Goal: Task Accomplishment & Management: Manage account settings

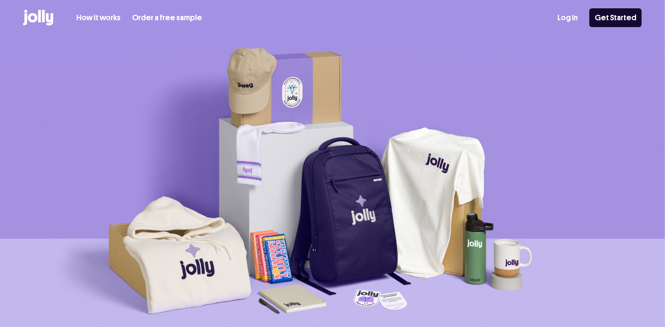
click at [577, 15] on link "Log In" at bounding box center [568, 18] width 20 height 12
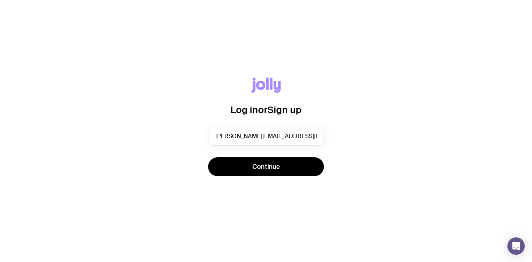
click at [263, 167] on span "Continue" at bounding box center [266, 166] width 28 height 9
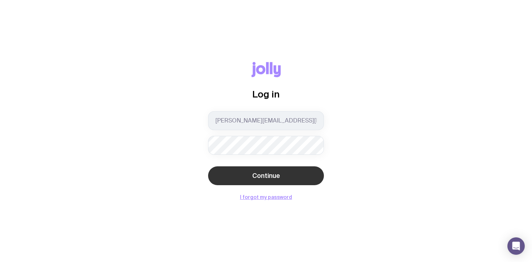
click at [255, 173] on span "Continue" at bounding box center [266, 175] width 28 height 9
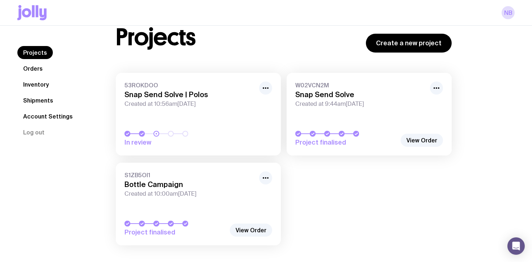
scroll to position [35, 0]
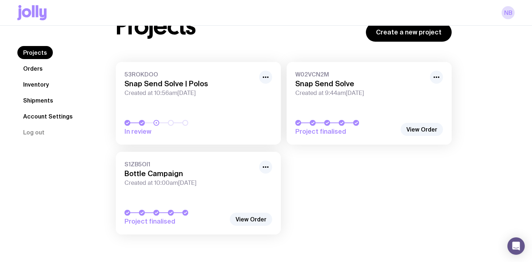
click at [166, 177] on h3 "Bottle Campaign" at bounding box center [190, 173] width 130 height 9
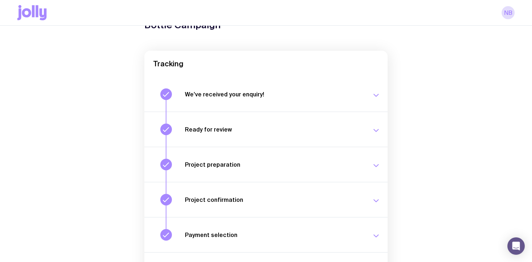
scroll to position [115, 0]
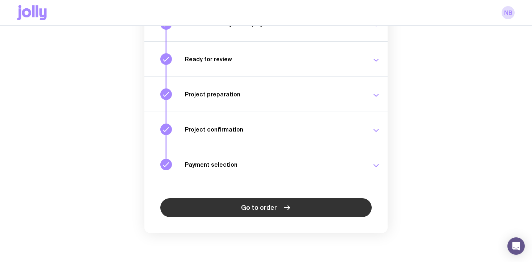
click at [210, 211] on link "Go to order" at bounding box center [265, 207] width 211 height 19
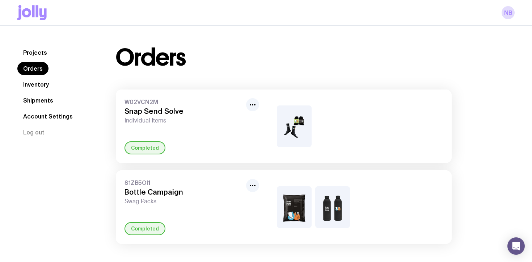
scroll to position [26, 0]
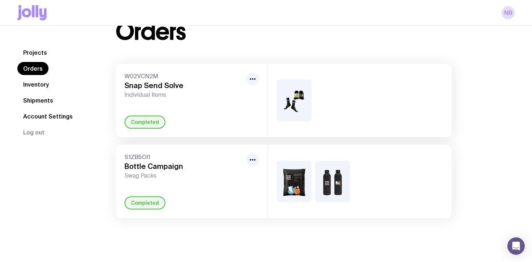
click at [141, 207] on div "Completed" at bounding box center [145, 202] width 41 height 13
click at [151, 171] on div "S1ZB5OI1 Bottle Campaign Swag Packs" at bounding box center [184, 166] width 119 height 26
click at [153, 165] on h3 "Bottle Campaign" at bounding box center [184, 166] width 119 height 9
click at [252, 160] on icon "button" at bounding box center [252, 159] width 9 height 9
click at [127, 156] on span "S1ZB5OI1" at bounding box center [184, 156] width 119 height 7
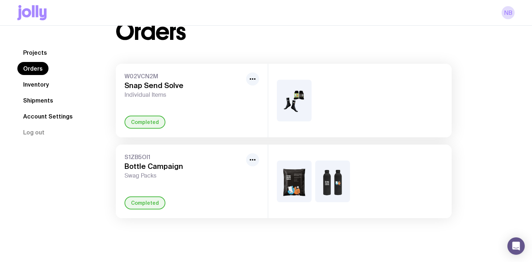
click at [30, 48] on link "Projects" at bounding box center [34, 52] width 35 height 13
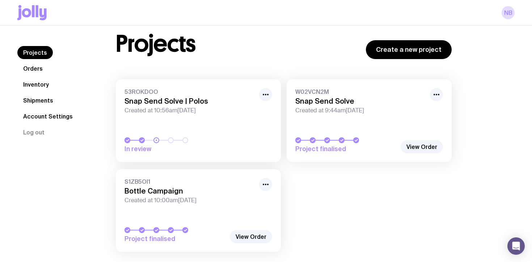
scroll to position [24, 0]
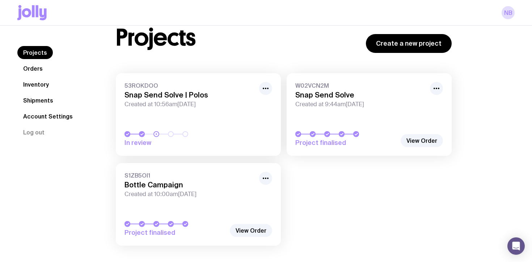
click at [159, 178] on span "S1ZB5OI1" at bounding box center [190, 175] width 130 height 7
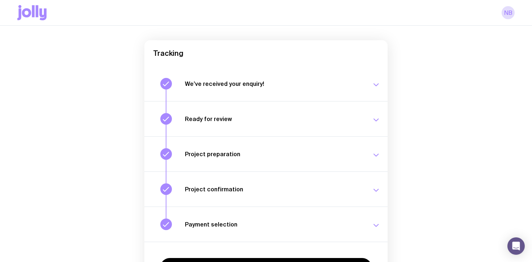
scroll to position [115, 0]
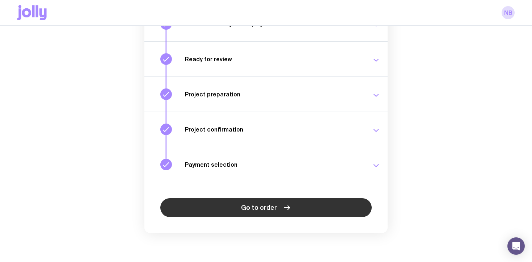
click at [227, 209] on link "Go to order" at bounding box center [265, 207] width 211 height 19
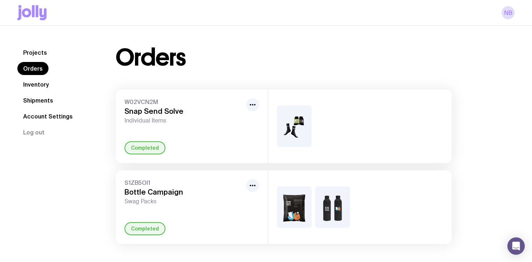
scroll to position [26, 0]
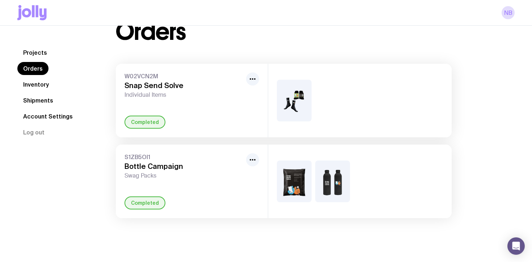
click at [157, 167] on h3 "Bottle Campaign" at bounding box center [184, 166] width 119 height 9
click at [29, 86] on link "Inventory" at bounding box center [35, 84] width 37 height 13
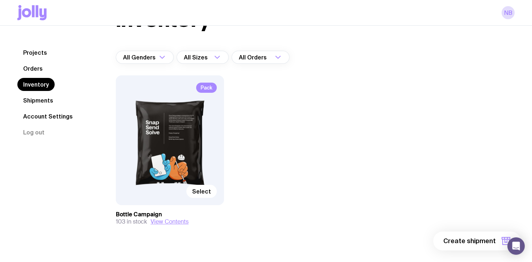
scroll to position [50, 0]
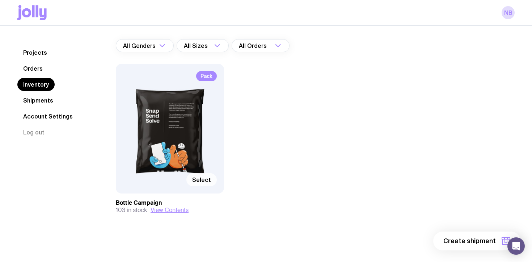
click at [202, 182] on span "Select" at bounding box center [201, 179] width 19 height 7
click at [0, 0] on input "Select" at bounding box center [0, 0] width 0 height 0
click at [180, 211] on button "View Contents" at bounding box center [170, 209] width 38 height 7
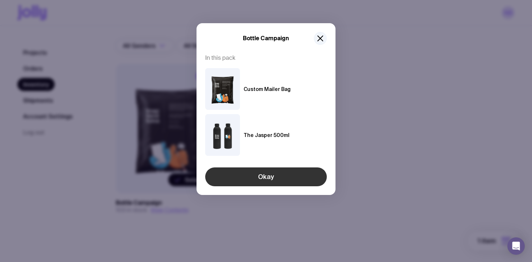
click at [244, 181] on button "Okay" at bounding box center [266, 176] width 122 height 19
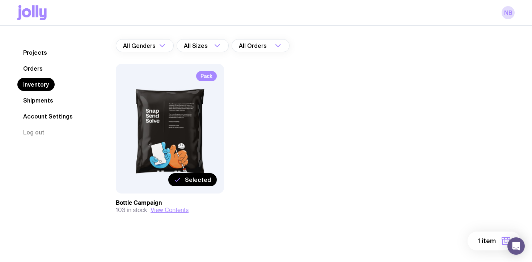
click at [483, 240] on span "1 item" at bounding box center [487, 240] width 18 height 9
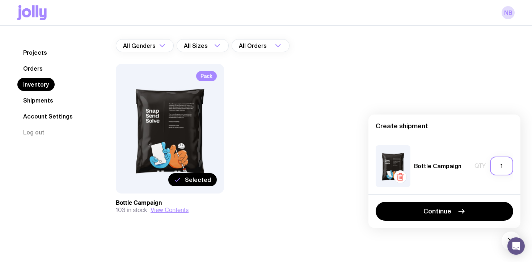
drag, startPoint x: 502, startPoint y: 166, endPoint x: 516, endPoint y: 166, distance: 14.1
click at [516, 166] on div "Bottle Campaign Qty 1" at bounding box center [445, 166] width 152 height 56
type input "5"
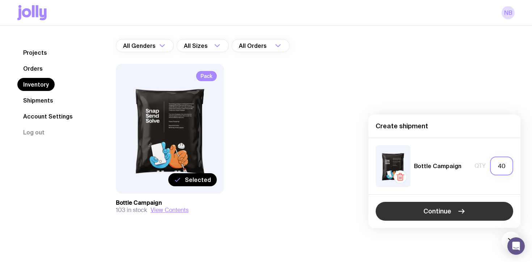
type input "40"
click at [462, 209] on icon "button" at bounding box center [463, 211] width 2 height 4
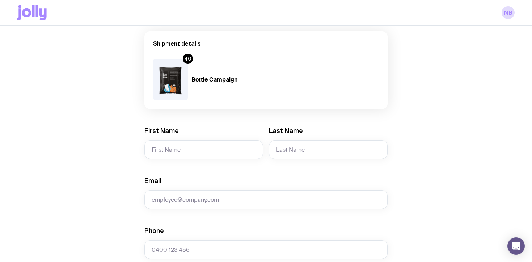
scroll to position [144, 0]
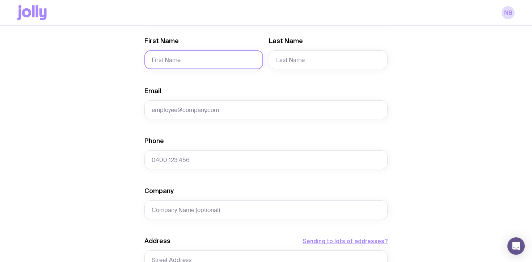
click at [205, 55] on input "First Name" at bounding box center [203, 59] width 119 height 19
type input "[PERSON_NAME]"
type input "Byrt"
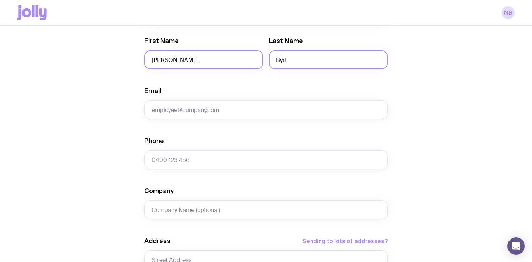
type input "0478191645"
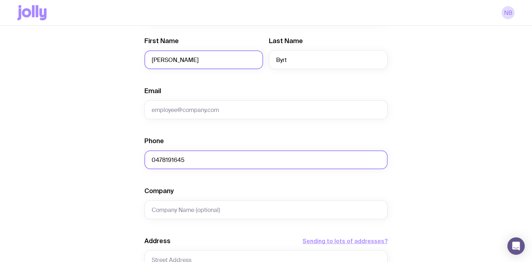
type input "Snap Send Solve"
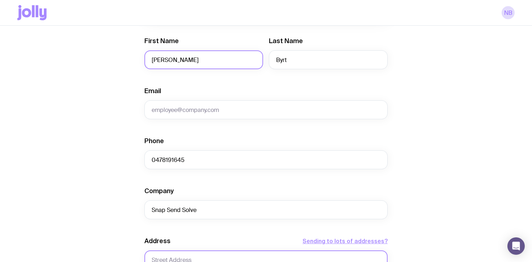
type input "15 [PERSON_NAME] Pde"
type input "Level 3"
type input "Cremorne"
type input "3121"
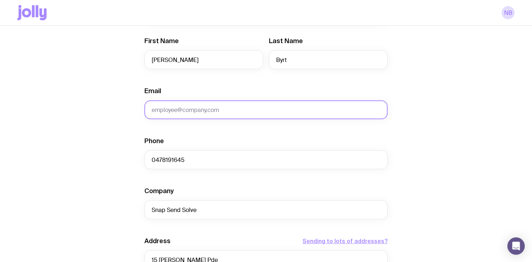
click at [192, 109] on input "Email" at bounding box center [265, 109] width 243 height 19
type input "[PERSON_NAME][EMAIL_ADDRESS][DOMAIN_NAME]"
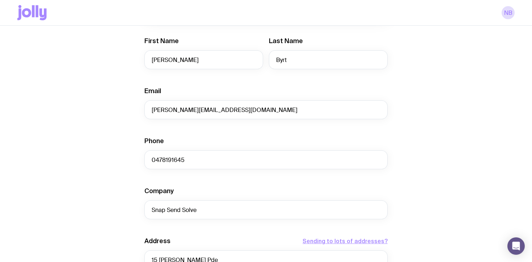
click at [196, 135] on form "Shipment details 40 Bottle Campaign First Name [PERSON_NAME] Last Name [PERSON_…" at bounding box center [265, 186] width 243 height 491
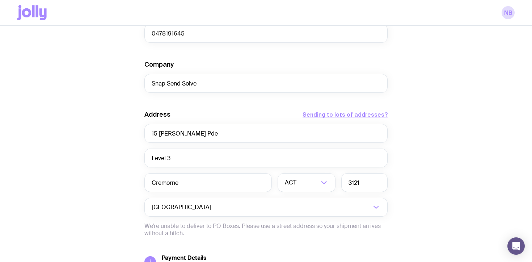
scroll to position [315, 0]
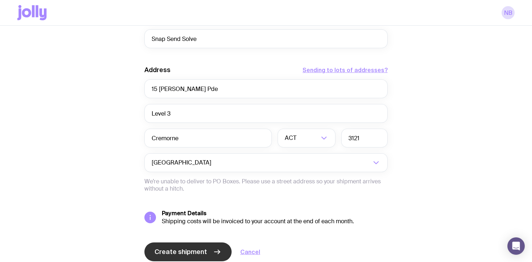
click at [179, 247] on span "Create shipment" at bounding box center [181, 251] width 53 height 9
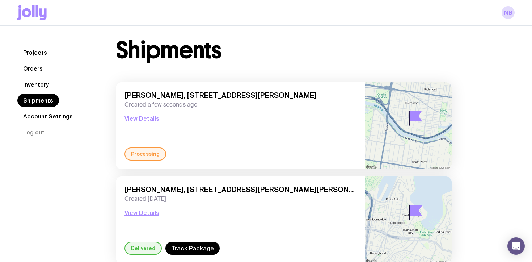
scroll to position [14, 0]
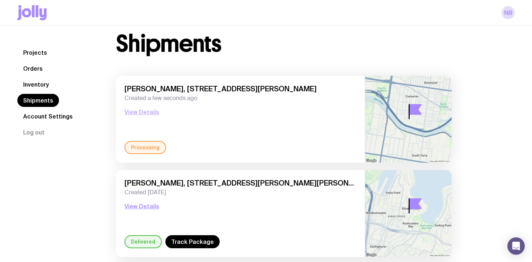
click at [149, 112] on button "View Details" at bounding box center [142, 112] width 35 height 9
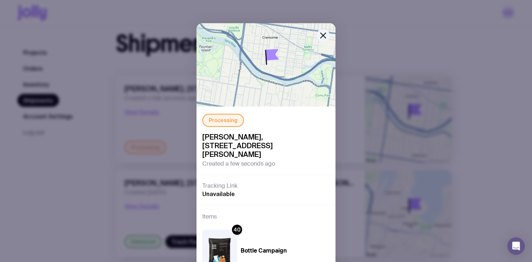
scroll to position [30, 0]
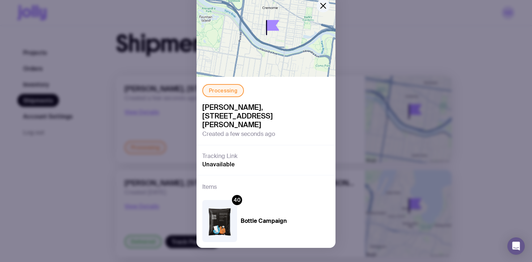
drag, startPoint x: 309, startPoint y: 114, endPoint x: 194, endPoint y: 110, distance: 114.9
click at [194, 110] on div "Processing [PERSON_NAME], [STREET_ADDRESS][PERSON_NAME] Created a few seconds a…" at bounding box center [266, 131] width 532 height 262
copy span "[PERSON_NAME], [STREET_ADDRESS][PERSON_NAME]"
click at [178, 110] on div "Processing [PERSON_NAME], [STREET_ADDRESS][PERSON_NAME] Created a few seconds a…" at bounding box center [266, 131] width 532 height 262
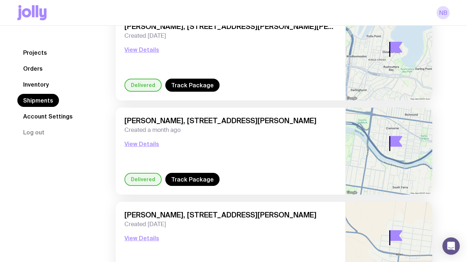
scroll to position [225, 0]
